Goal: Information Seeking & Learning: Check status

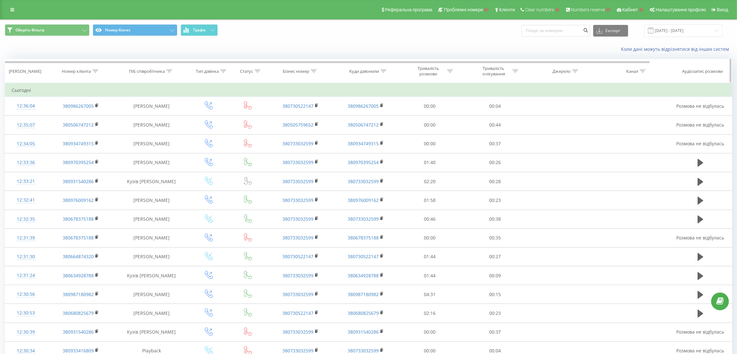
click at [95, 70] on icon at bounding box center [95, 70] width 6 height 3
click at [91, 113] on input "text" at bounding box center [80, 117] width 57 height 11
type input "90297"
click button "OK" at bounding box center [94, 130] width 27 height 8
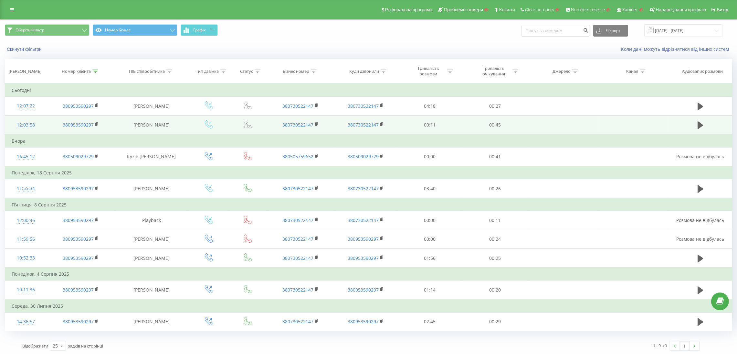
click at [655, 126] on td at bounding box center [700, 124] width 63 height 19
click at [655, 126] on icon at bounding box center [701, 125] width 6 height 8
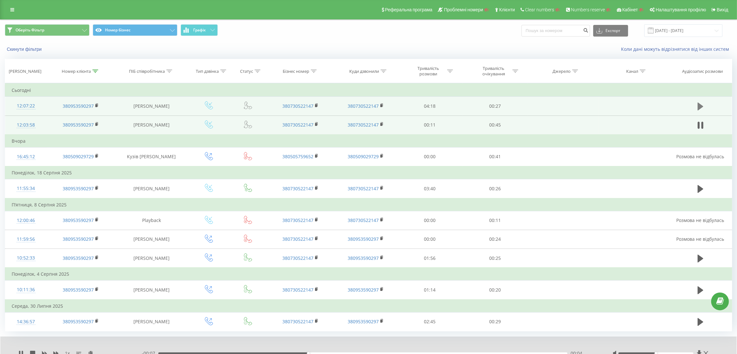
click at [655, 105] on icon at bounding box center [701, 106] width 6 height 8
click at [655, 110] on button at bounding box center [701, 106] width 10 height 10
click at [655, 127] on icon at bounding box center [701, 125] width 6 height 8
click at [655, 107] on icon at bounding box center [701, 106] width 6 height 9
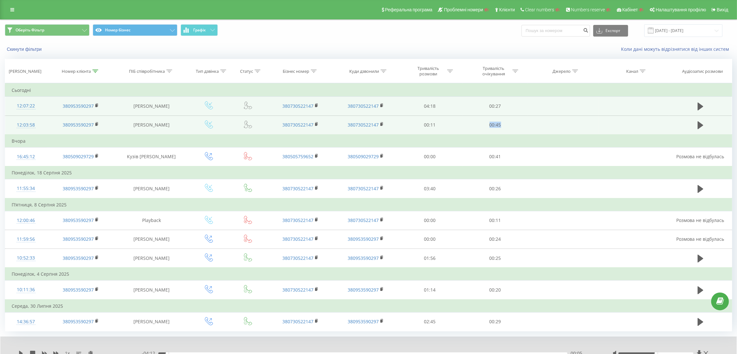
drag, startPoint x: 482, startPoint y: 126, endPoint x: 524, endPoint y: 125, distance: 41.7
click at [524, 125] on td "00:45" at bounding box center [495, 124] width 65 height 19
click at [524, 124] on td "00:45" at bounding box center [495, 124] width 65 height 19
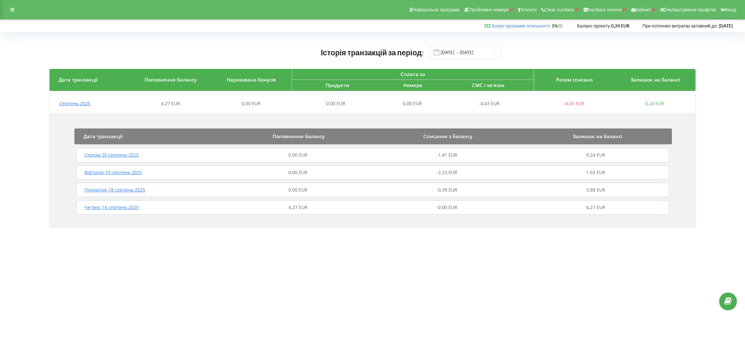
click at [13, 12] on icon at bounding box center [12, 9] width 4 height 5
